Goal: Find specific page/section: Find specific page/section

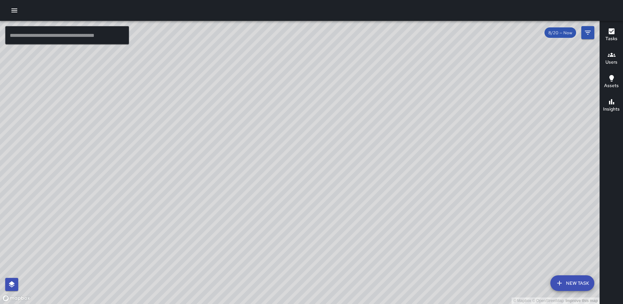
drag, startPoint x: 502, startPoint y: 190, endPoint x: 411, endPoint y: 204, distance: 91.3
click at [411, 204] on div "© Mapbox © OpenStreetMap Improve this map" at bounding box center [299, 162] width 599 height 283
click at [588, 35] on icon "Filters" at bounding box center [588, 33] width 8 height 8
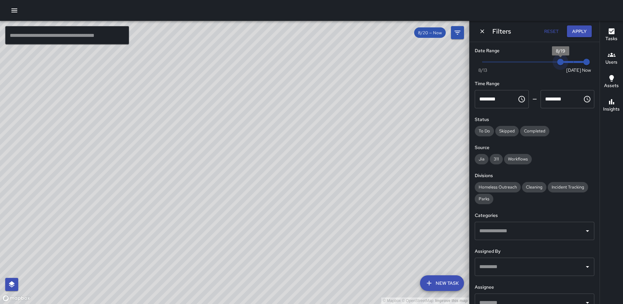
type input "*"
click at [570, 61] on span "8/20" at bounding box center [573, 62] width 7 height 7
click at [352, 203] on div "© Mapbox © OpenStreetMap Improve this map" at bounding box center [234, 162] width 469 height 283
click at [587, 28] on button "Apply" at bounding box center [579, 31] width 25 height 12
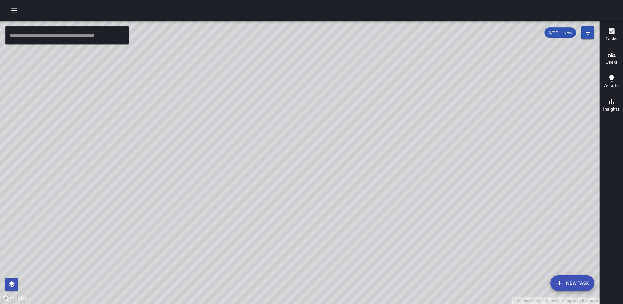
click at [609, 99] on icon "button" at bounding box center [612, 102] width 8 height 8
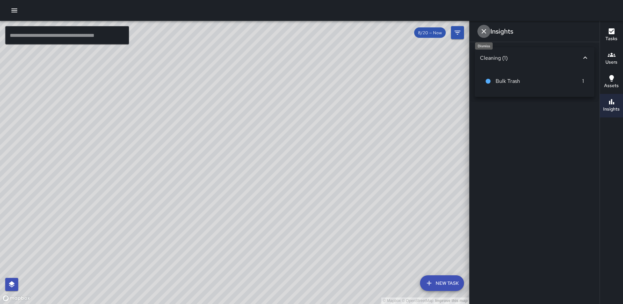
click at [482, 29] on icon "Dismiss" at bounding box center [484, 31] width 8 height 8
